Goal: Navigation & Orientation: Find specific page/section

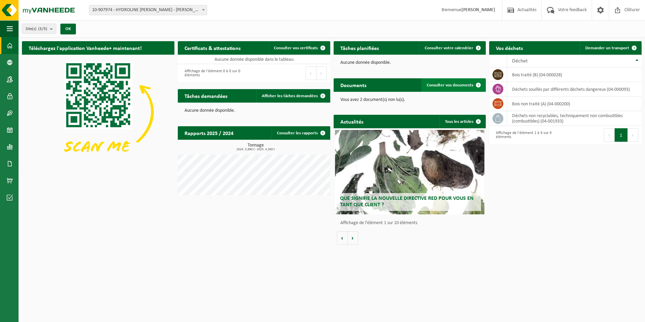
click at [341, 84] on span "Consulter vos documents" at bounding box center [450, 85] width 47 height 4
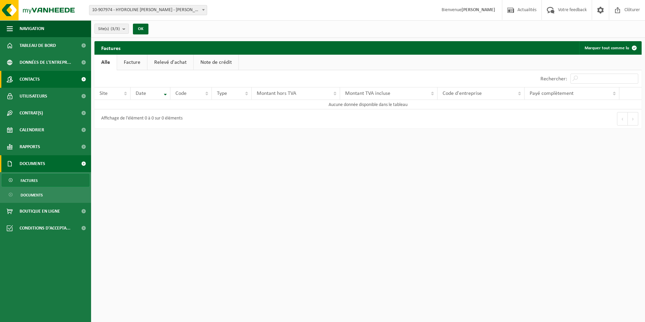
click at [29, 77] on span "Contacts" at bounding box center [30, 79] width 20 height 17
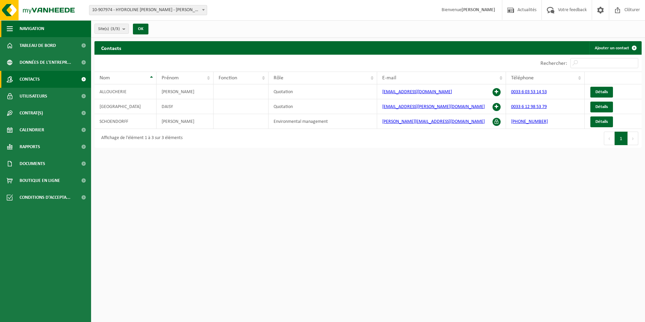
click at [36, 29] on span "Navigation" at bounding box center [32, 28] width 25 height 17
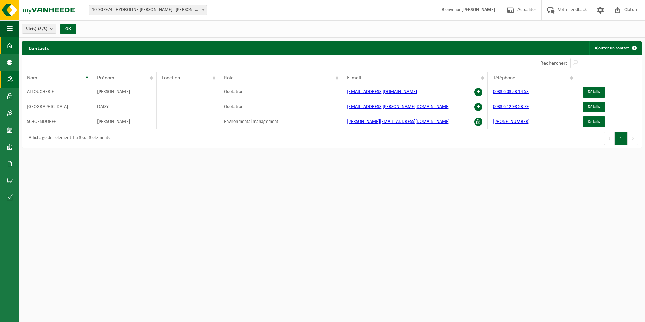
click at [12, 45] on span at bounding box center [10, 45] width 6 height 17
